Goal: Navigation & Orientation: Find specific page/section

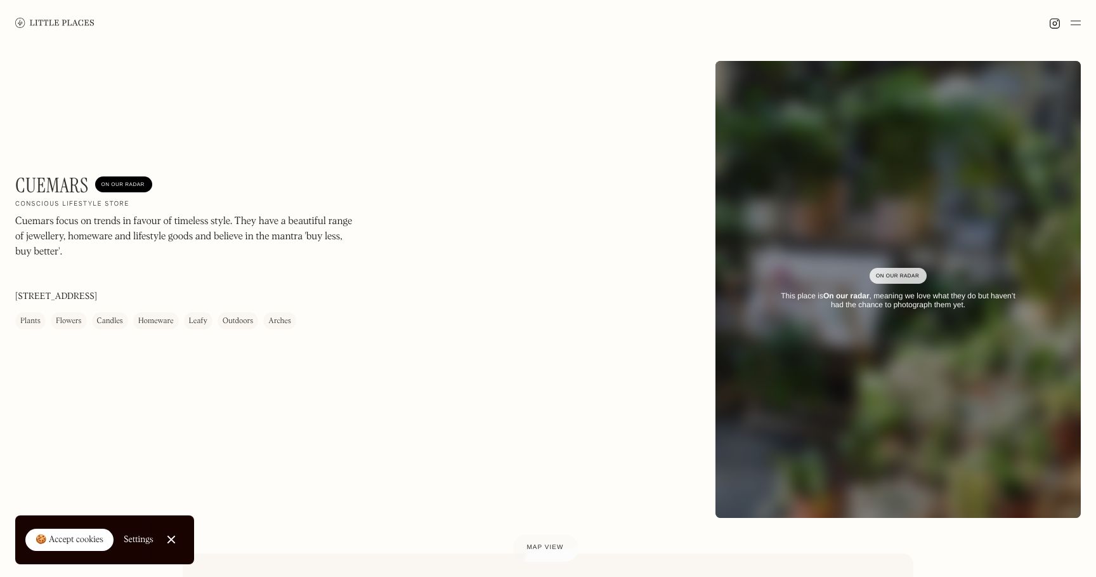
drag, startPoint x: 564, startPoint y: 183, endPoint x: 454, endPoint y: 131, distance: 121.2
click at [564, 182] on div "Cuemars On Our Radar Conscious lifestyle store Cuemars focus on trends in favou…" at bounding box center [355, 251] width 680 height 156
drag, startPoint x: 76, startPoint y: 25, endPoint x: 85, endPoint y: 90, distance: 66.0
click at [76, 25] on img at bounding box center [54, 23] width 79 height 10
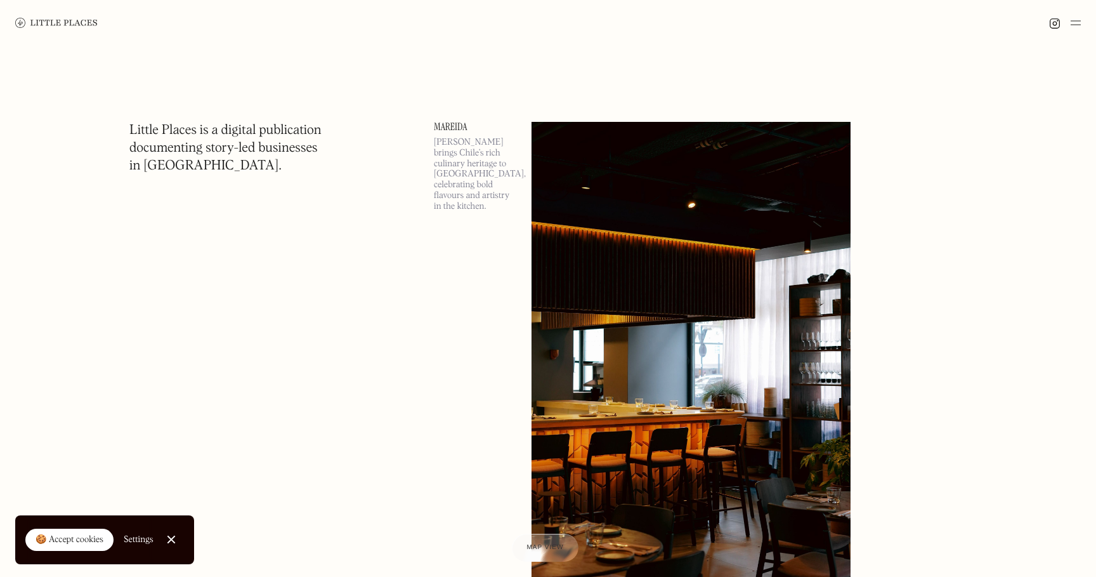
click at [60, 542] on div "🍪 Accept cookies" at bounding box center [70, 540] width 68 height 13
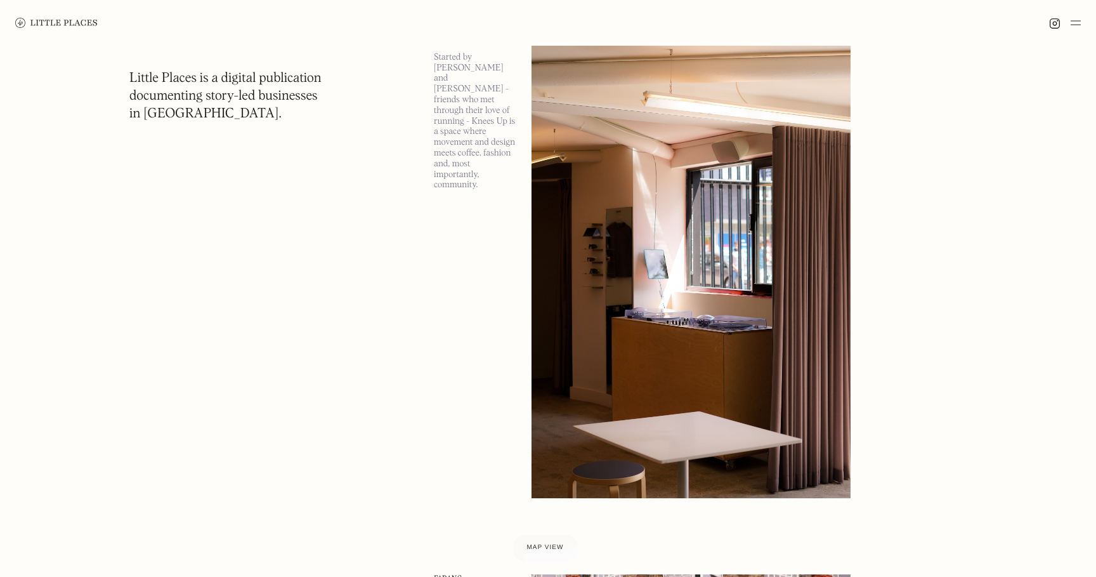
scroll to position [2258, 0]
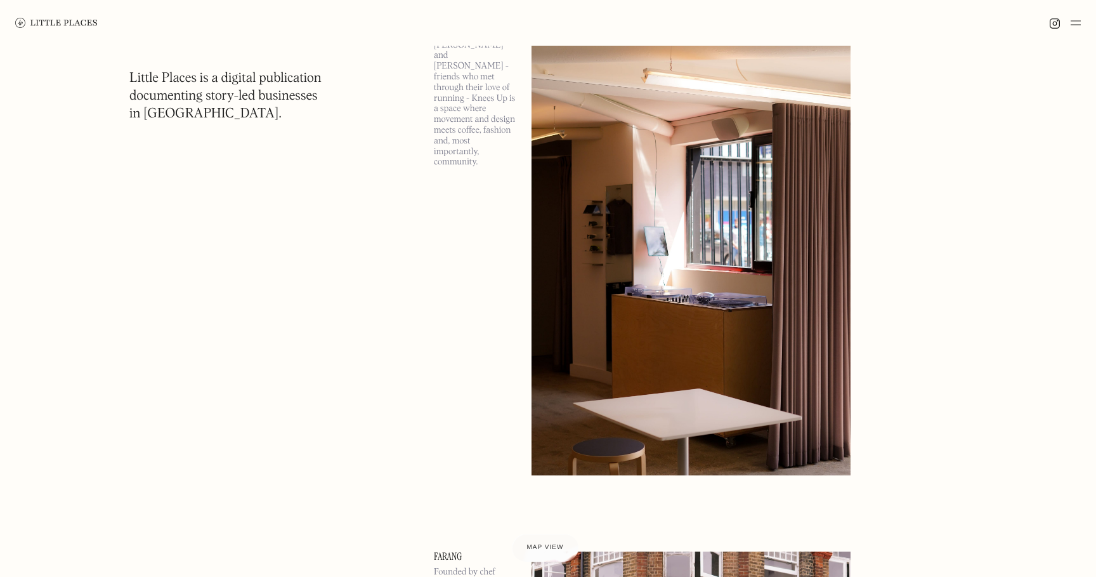
click at [1056, 25] on img at bounding box center [1054, 23] width 11 height 11
click at [1093, 15] on div at bounding box center [548, 23] width 1096 height 46
click at [1077, 22] on img at bounding box center [1076, 22] width 10 height 15
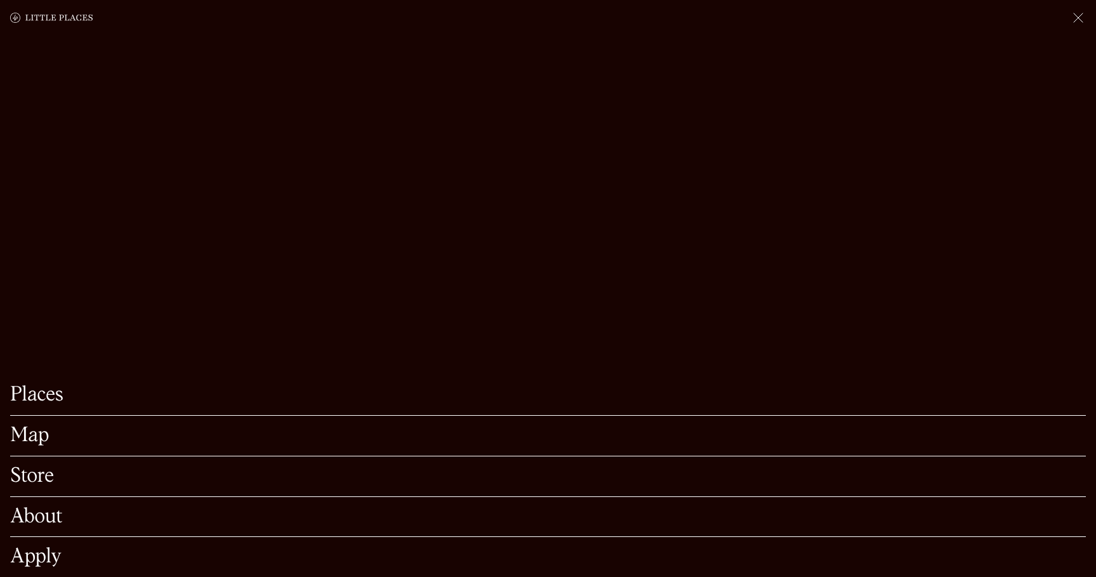
click at [47, 395] on link "Places" at bounding box center [548, 395] width 1076 height 20
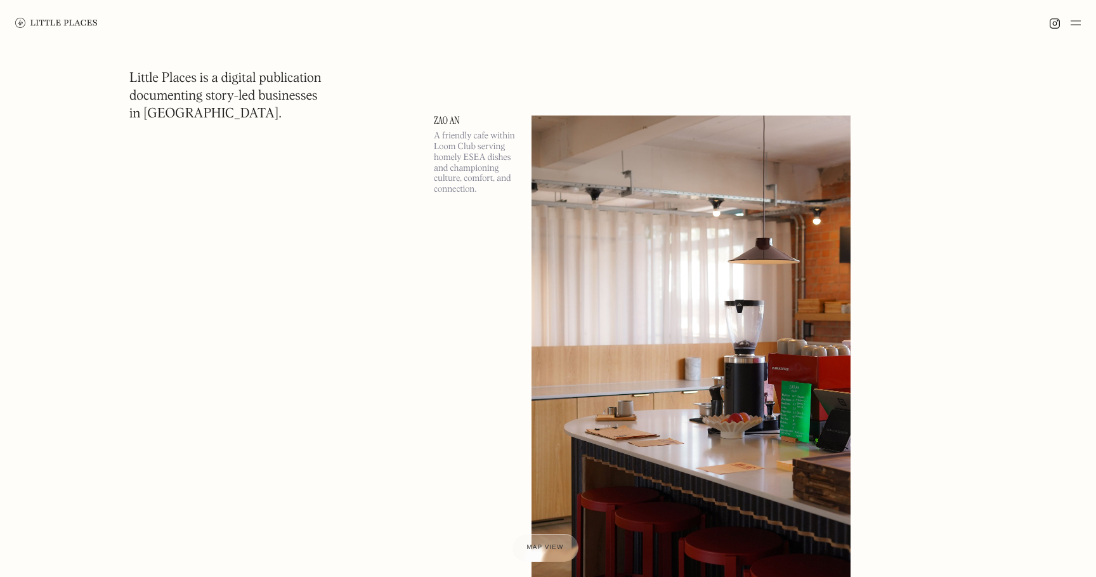
scroll to position [1273, 0]
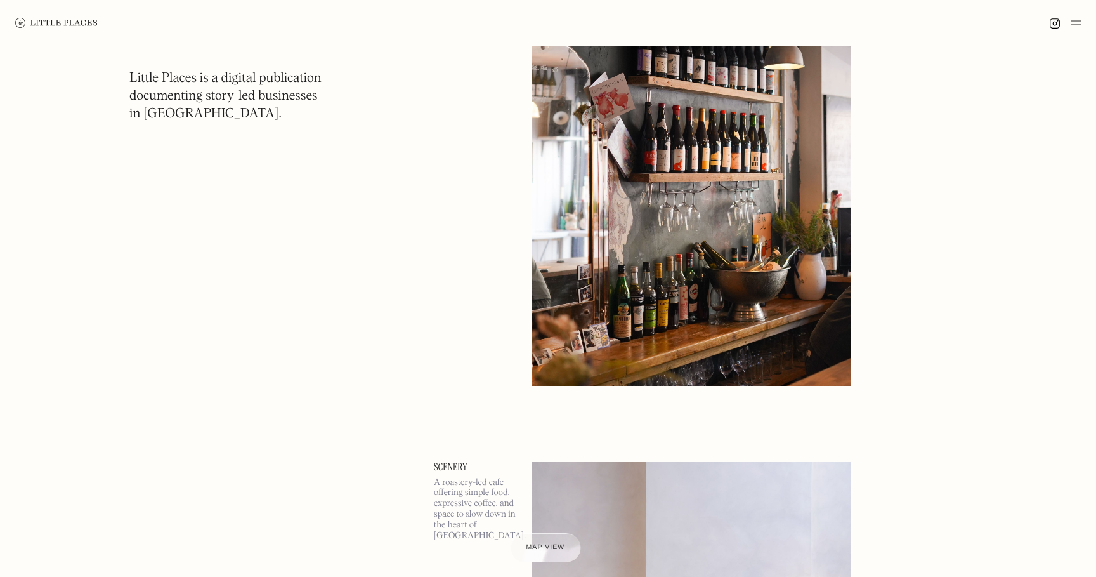
click at [570, 553] on div at bounding box center [545, 547] width 70 height 29
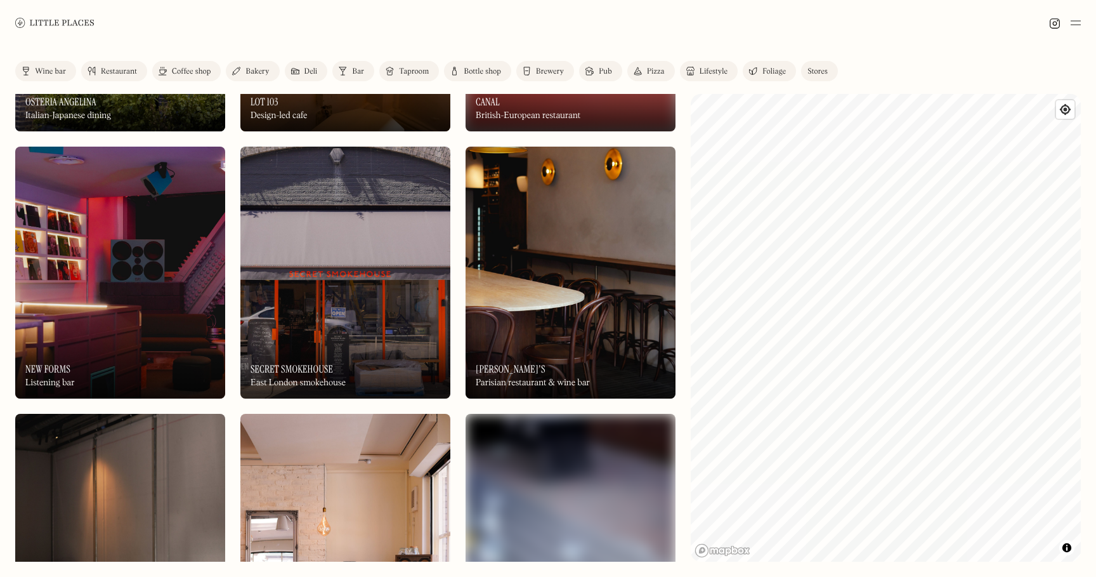
scroll to position [1018, 0]
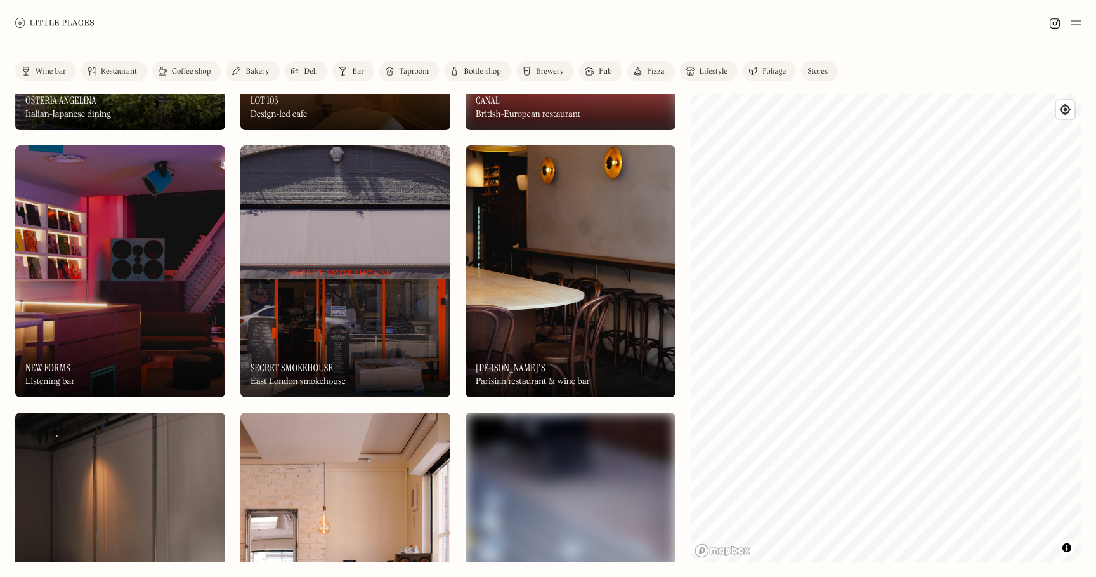
click at [397, 285] on img at bounding box center [345, 271] width 210 height 252
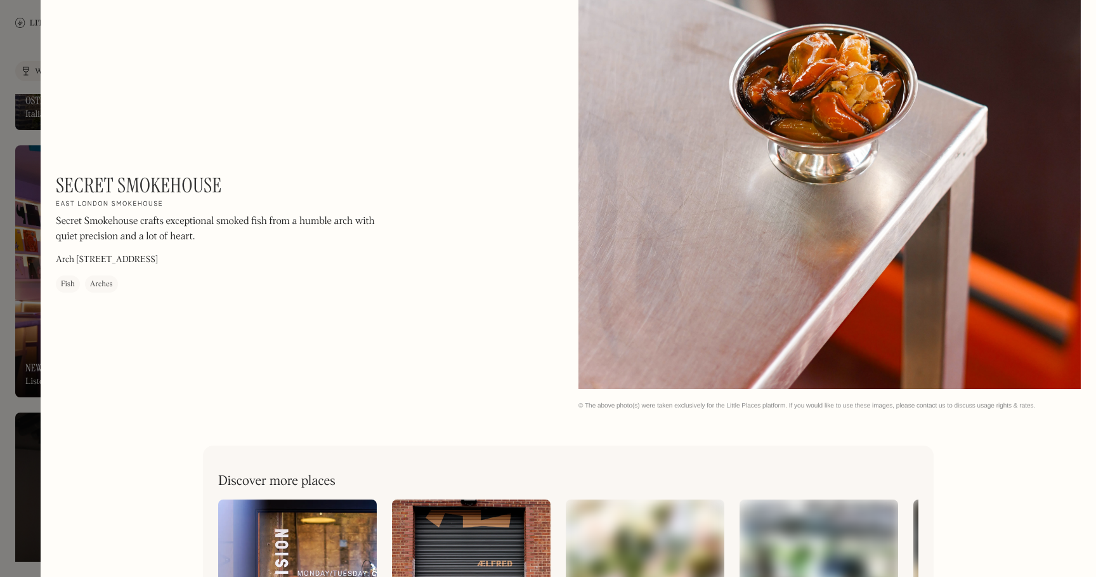
scroll to position [1532, 0]
click at [26, 299] on div at bounding box center [548, 288] width 1096 height 577
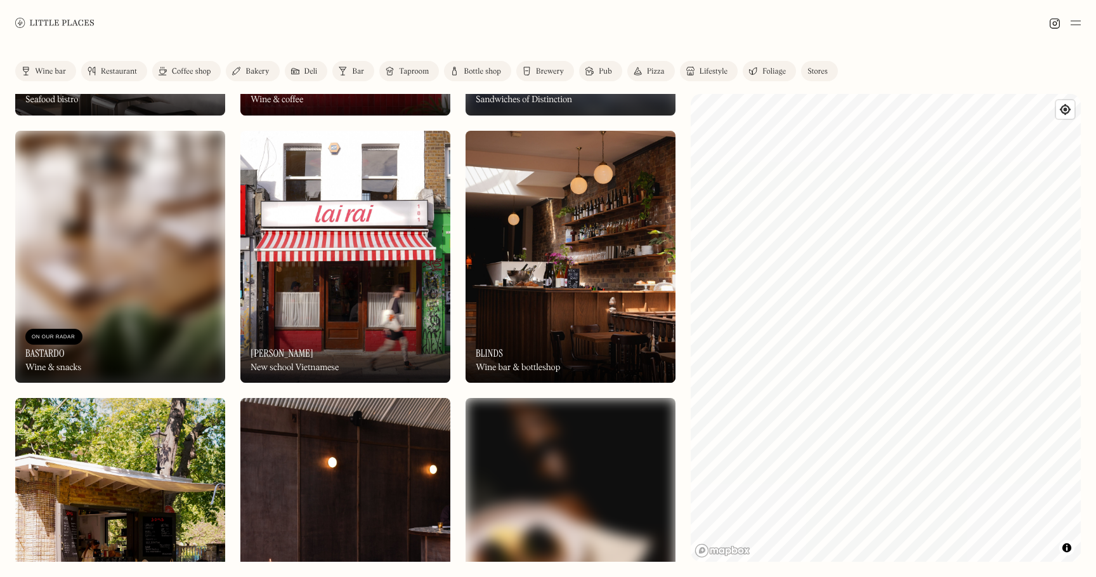
scroll to position [1651, 0]
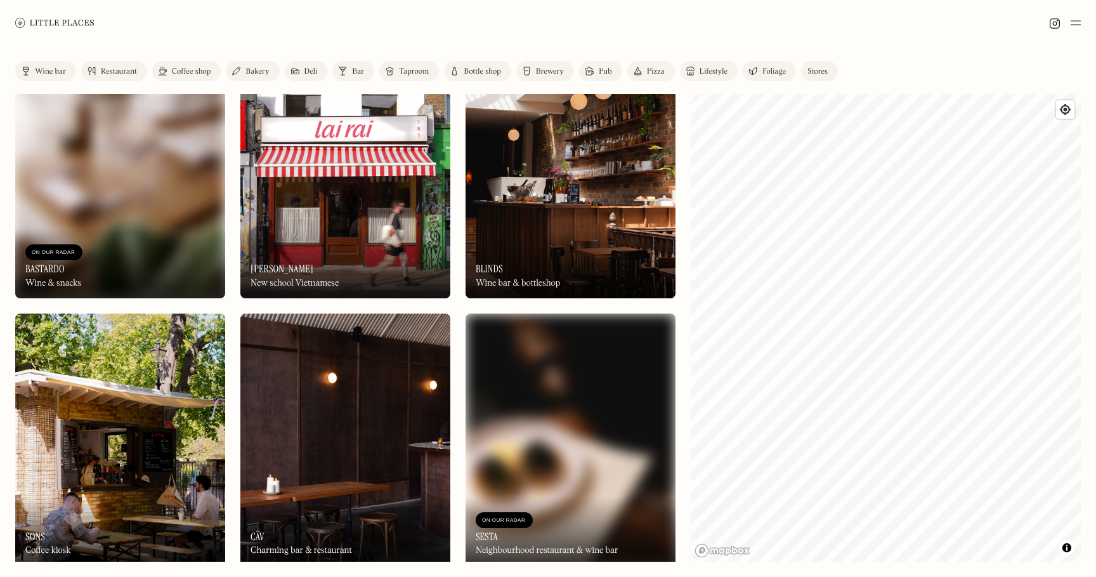
click at [376, 270] on div "On Our Radar Lai Rai New school Vietnamese" at bounding box center [345, 263] width 210 height 70
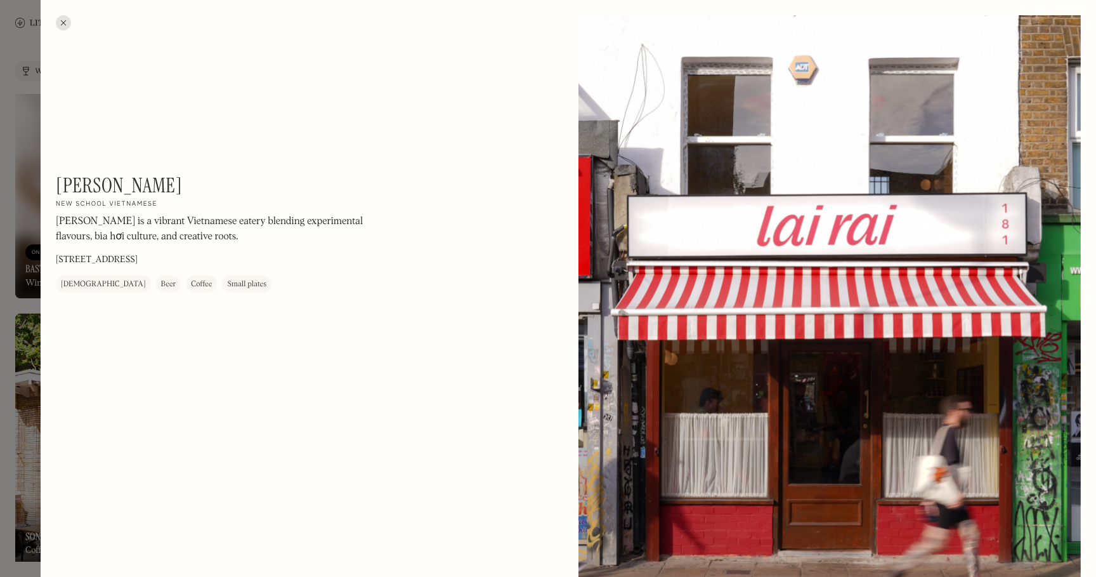
click at [18, 223] on div at bounding box center [548, 288] width 1096 height 577
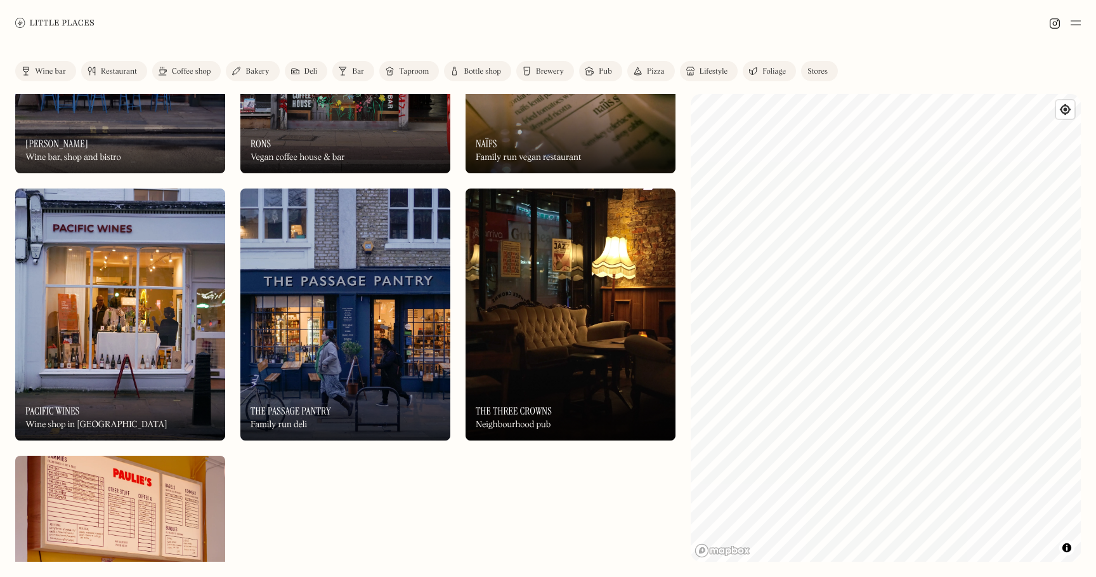
scroll to position [8639, 0]
